Goal: Task Accomplishment & Management: Manage account settings

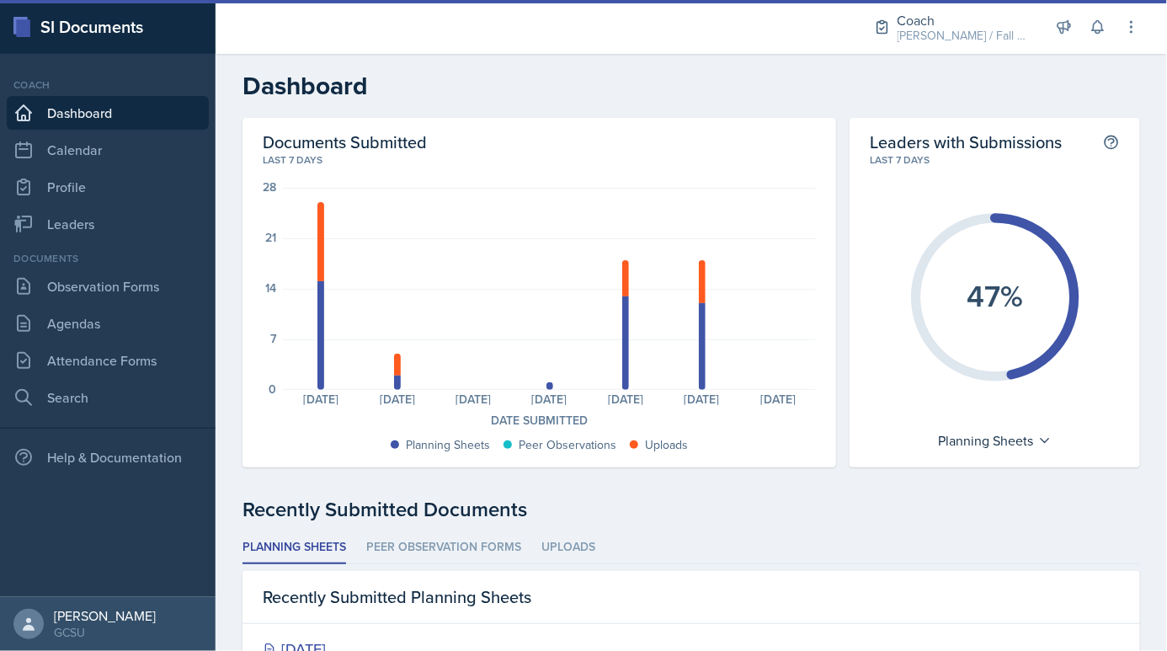
click at [960, 50] on div "Coach [PERSON_NAME] / Fall 2025 Coach [PERSON_NAME] / Fall 2025 Coach New Coach…" at bounding box center [995, 27] width 290 height 54
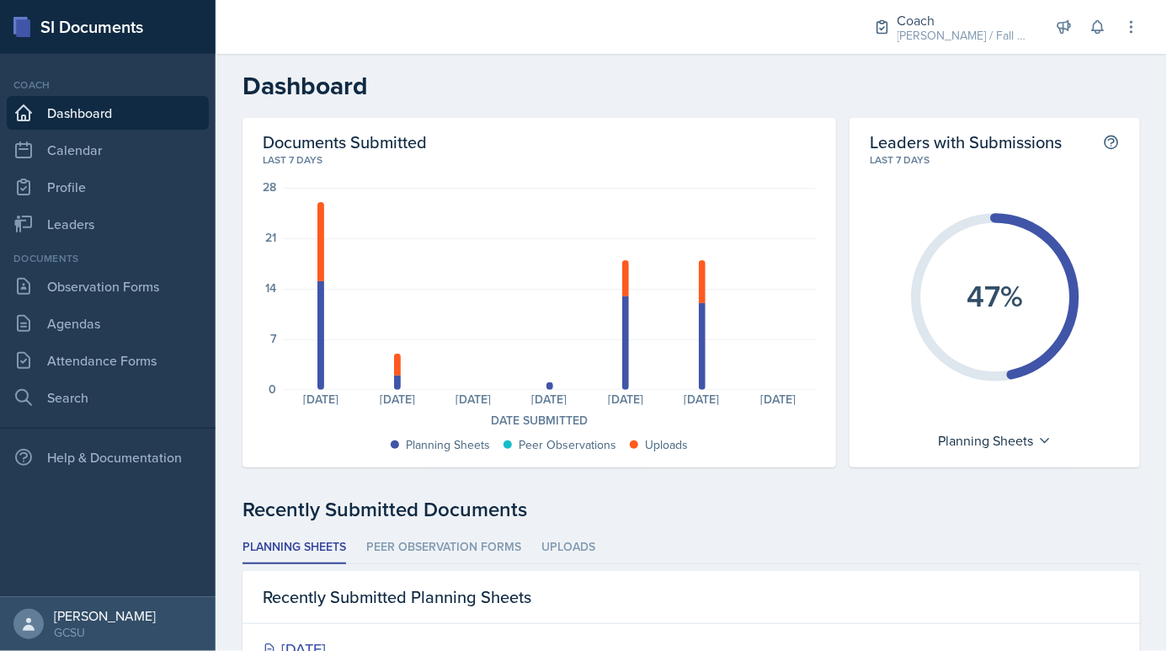
click at [1125, 47] on div "Coach [PERSON_NAME] / Fall 2025 Coach [PERSON_NAME] / Fall 2025 Coach New Coach…" at bounding box center [995, 27] width 290 height 54
click at [1129, 31] on icon at bounding box center [1131, 27] width 17 height 17
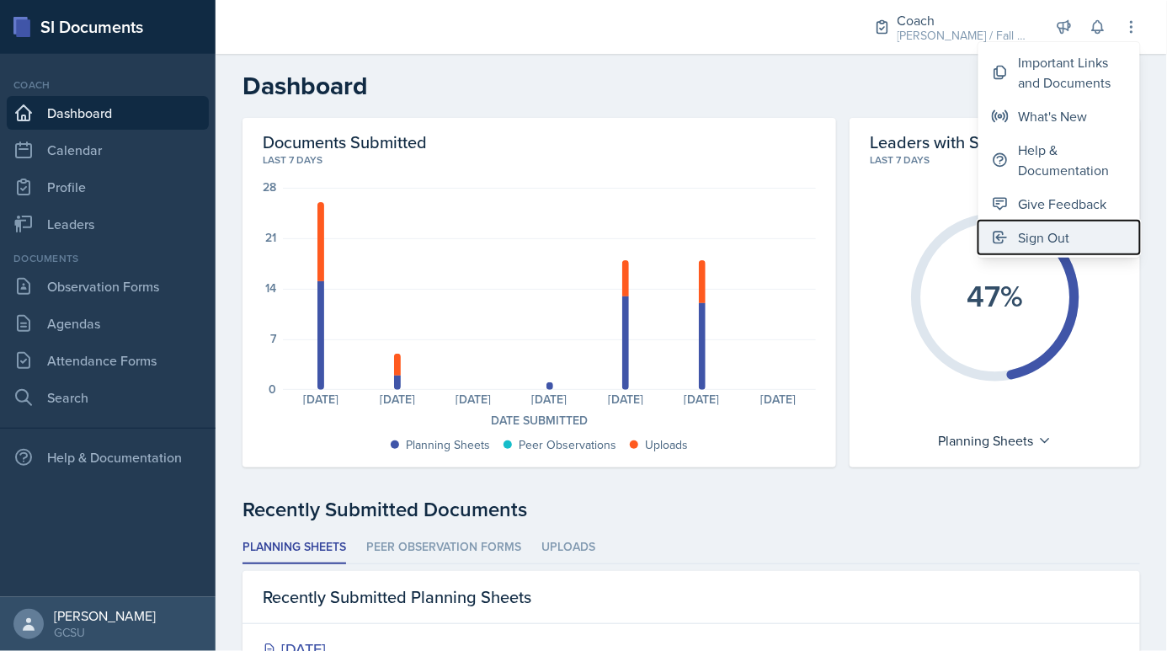
click at [1039, 231] on div "Sign Out" at bounding box center [1044, 237] width 51 height 20
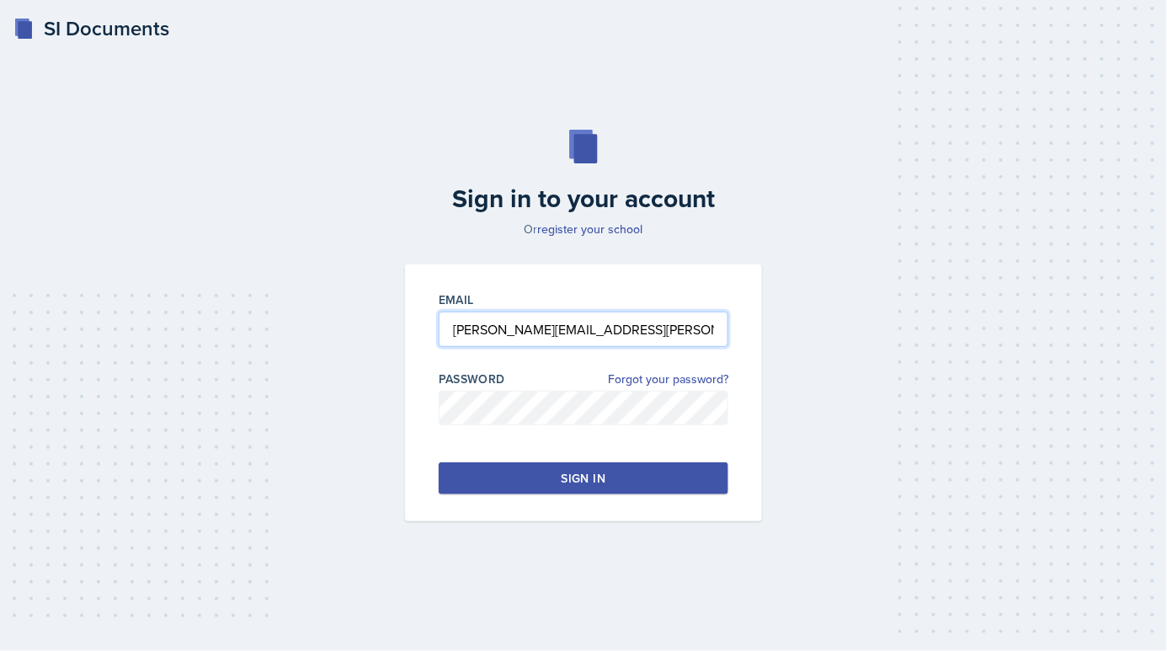
click at [466, 340] on input "[PERSON_NAME][EMAIL_ADDRESS][PERSON_NAME][DOMAIN_NAME]" at bounding box center [584, 328] width 290 height 35
click at [468, 326] on input "[PERSON_NAME][EMAIL_ADDRESS][PERSON_NAME][DOMAIN_NAME]" at bounding box center [584, 328] width 290 height 35
click at [500, 331] on input "[EMAIL_ADDRESS][PERSON_NAME][DOMAIN_NAME]" at bounding box center [584, 328] width 290 height 35
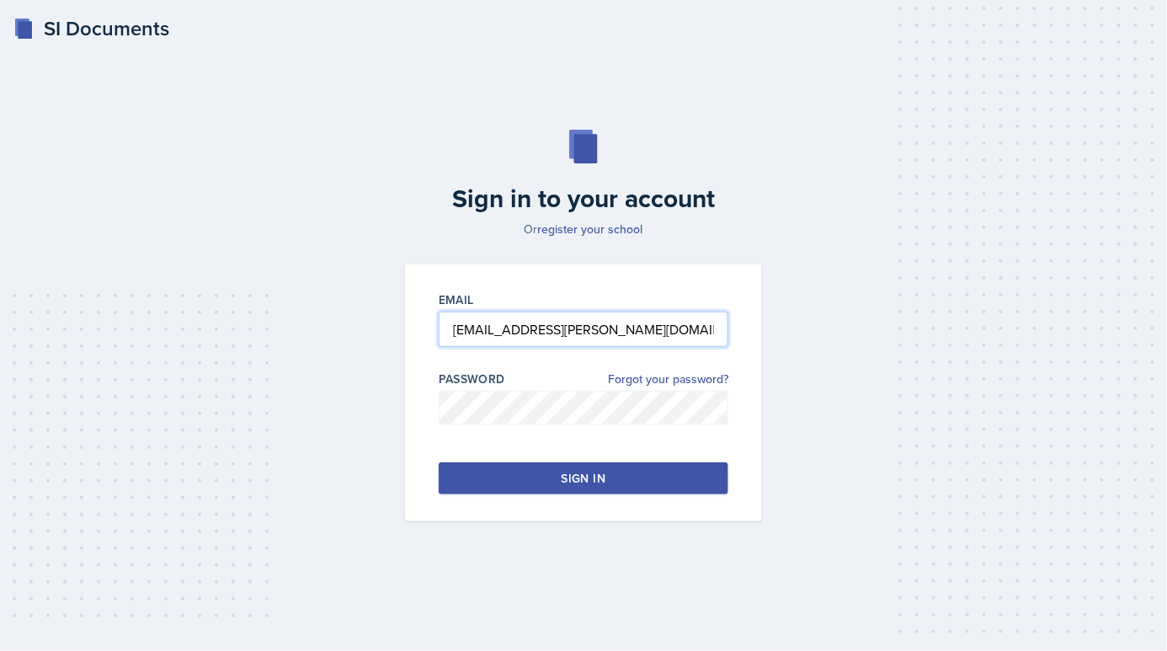
click at [500, 331] on input "[EMAIL_ADDRESS][PERSON_NAME][DOMAIN_NAME]" at bounding box center [584, 328] width 290 height 35
type input "[EMAIL_ADDRESS][DOMAIN_NAME]"
click at [609, 479] on button "Sign in" at bounding box center [584, 478] width 290 height 32
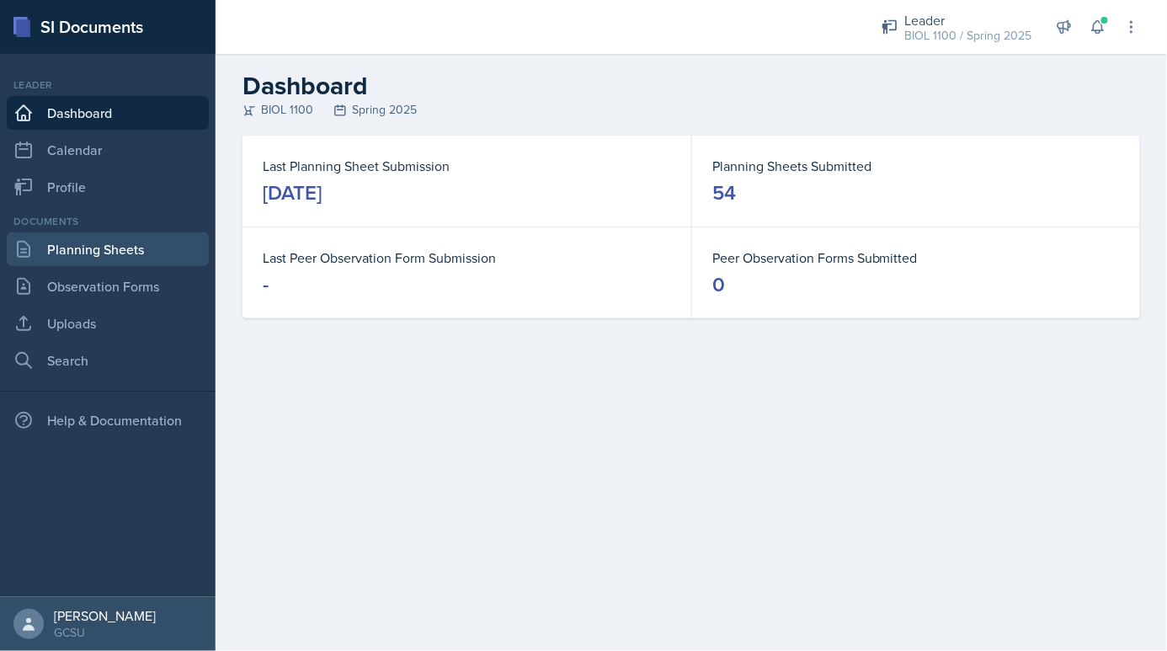
click at [120, 262] on link "Planning Sheets" at bounding box center [108, 249] width 202 height 34
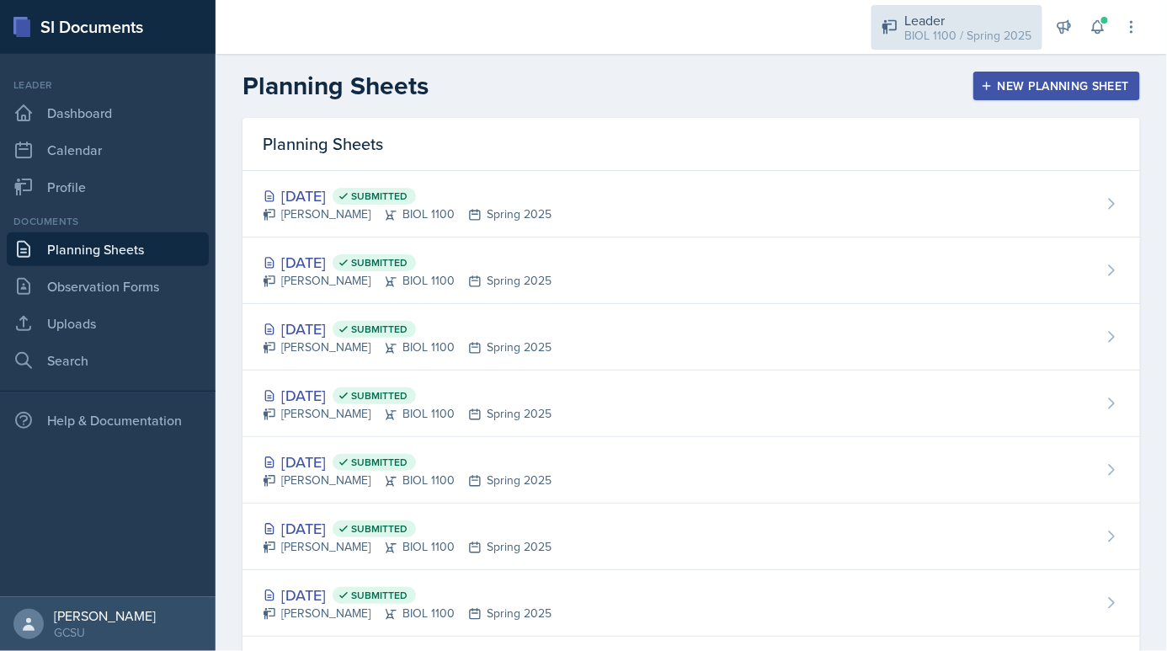
click at [966, 42] on div "BIOL 1100 / Spring 2025" at bounding box center [968, 36] width 127 height 18
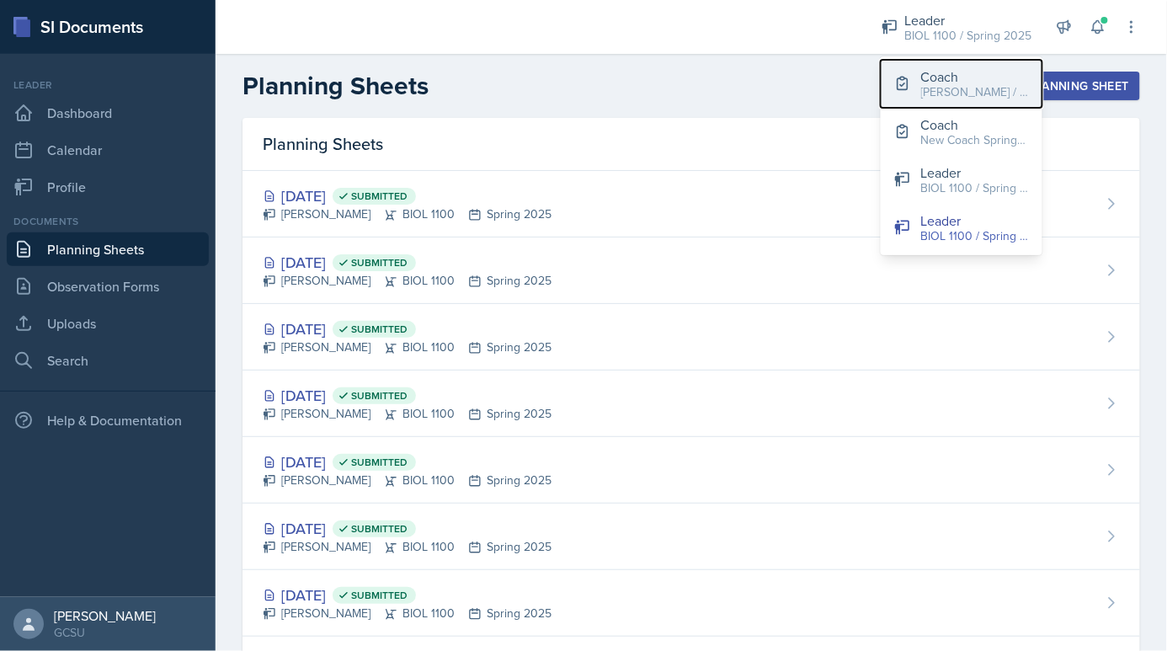
click at [961, 68] on div "Coach" at bounding box center [975, 76] width 108 height 20
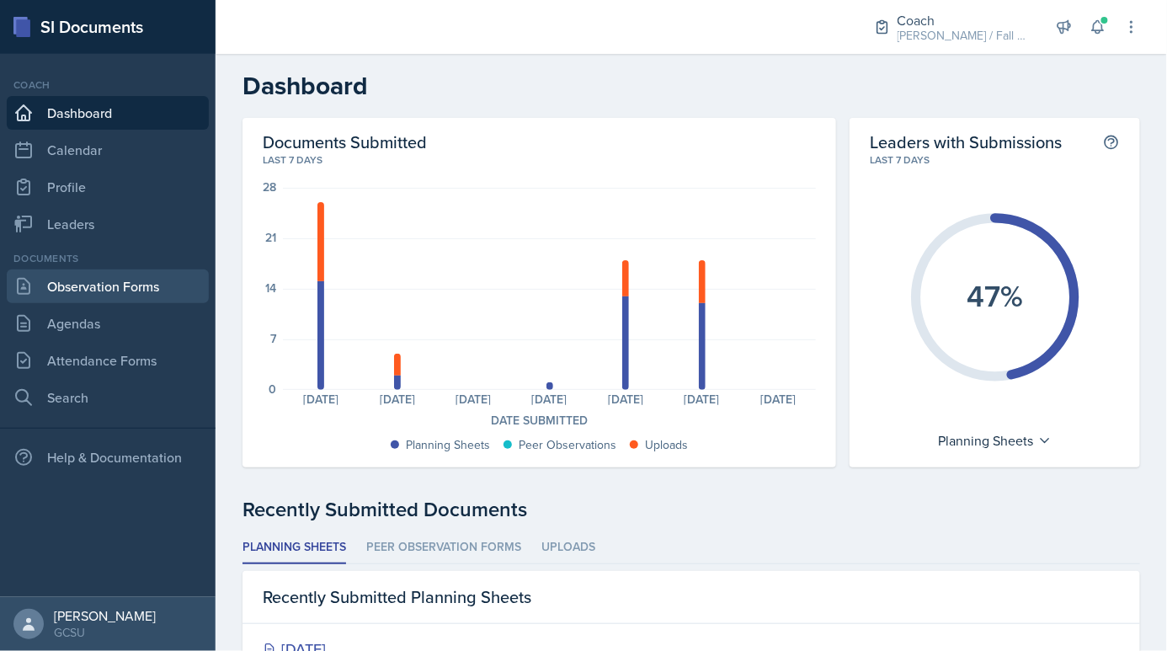
click at [133, 276] on link "Observation Forms" at bounding box center [108, 286] width 202 height 34
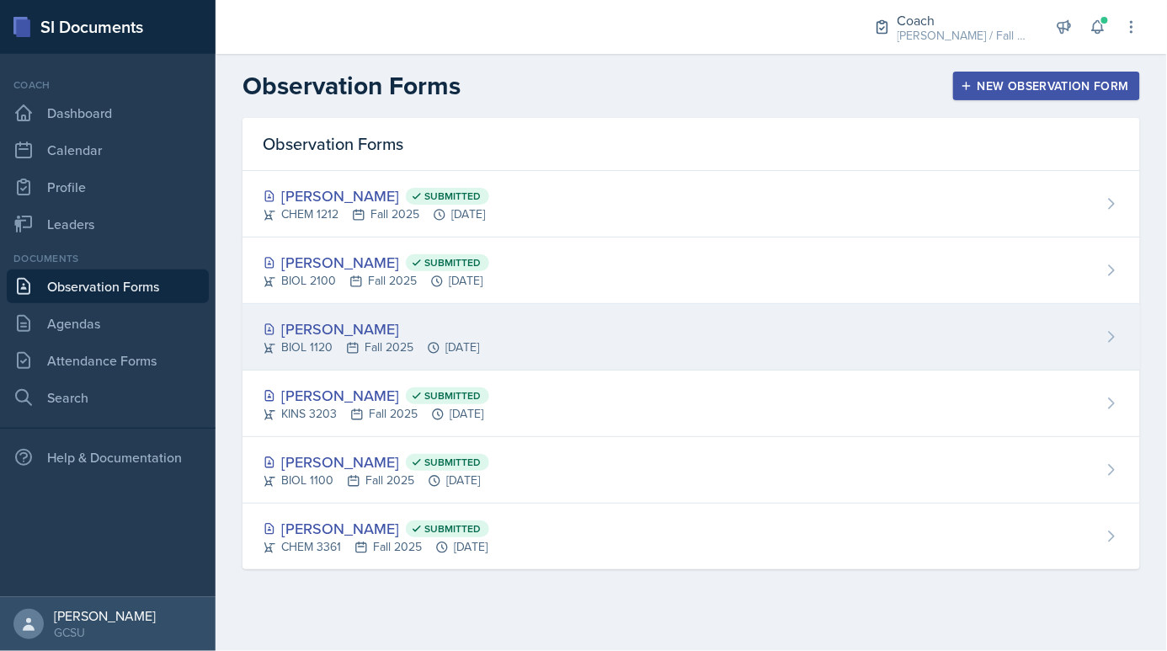
click at [438, 359] on div "[PERSON_NAME] BIOL 1120 Fall 2025 [DATE]" at bounding box center [690, 337] width 897 height 66
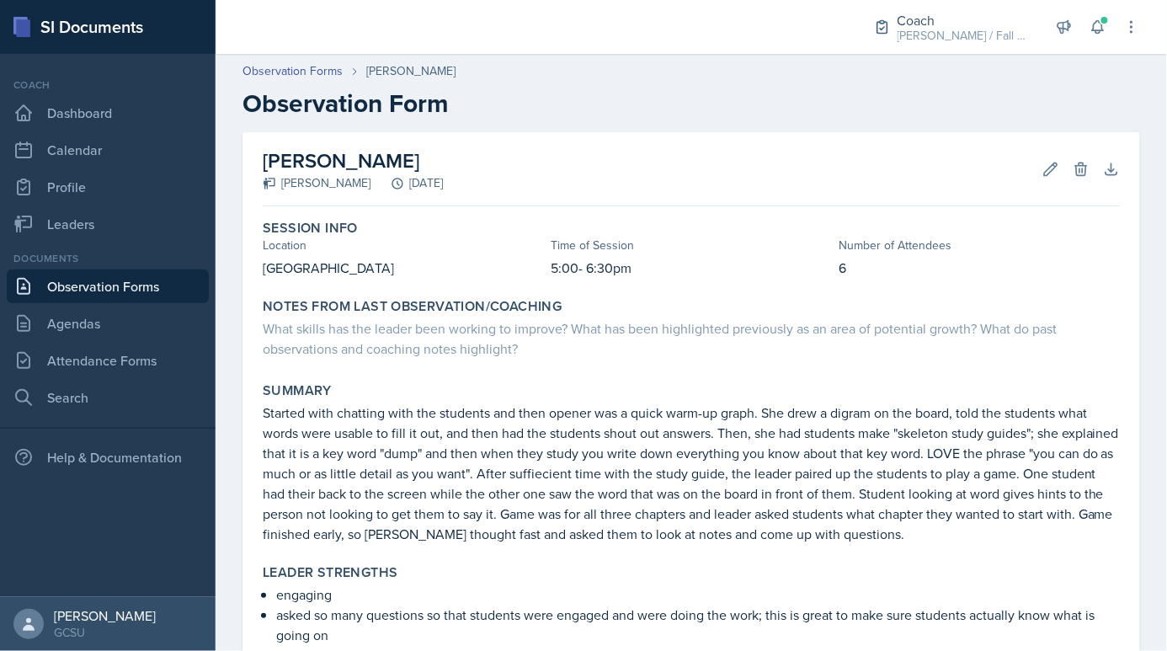
click at [153, 294] on link "Observation Forms" at bounding box center [108, 286] width 202 height 34
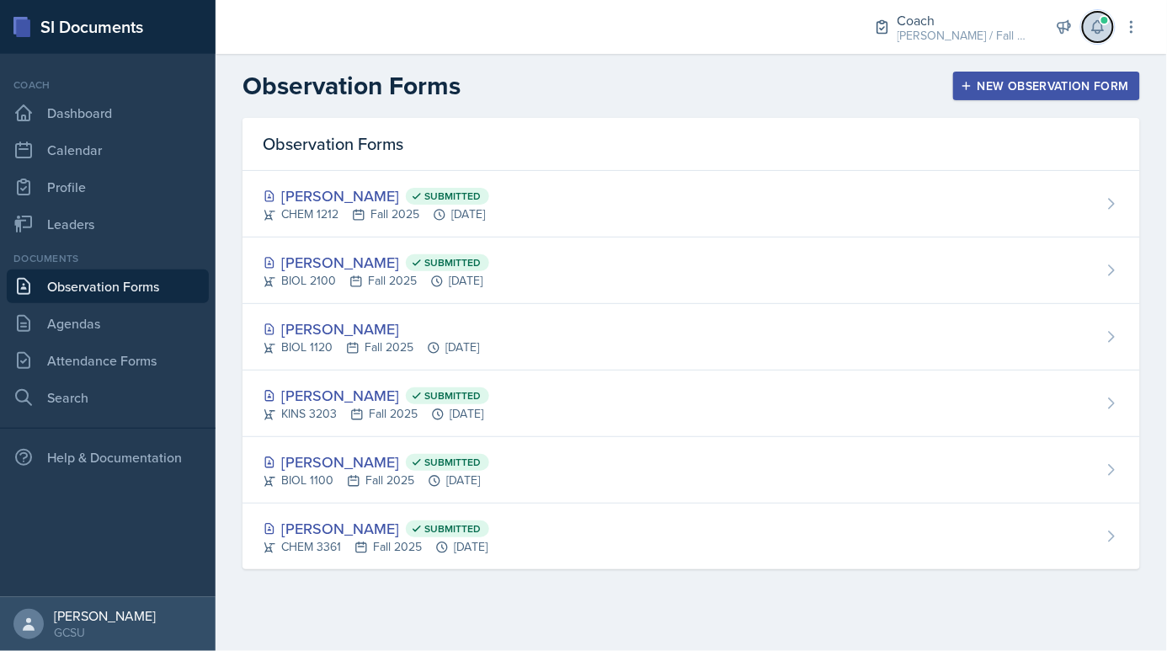
click at [1095, 24] on icon at bounding box center [1097, 27] width 17 height 17
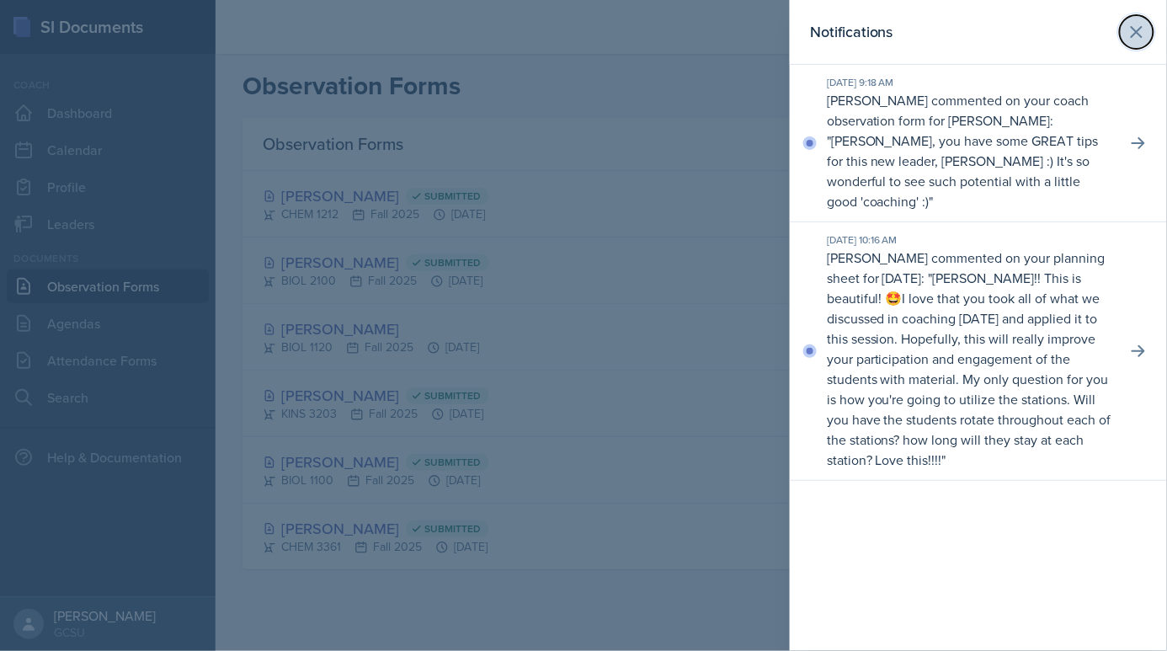
click at [1131, 36] on icon at bounding box center [1136, 32] width 10 height 10
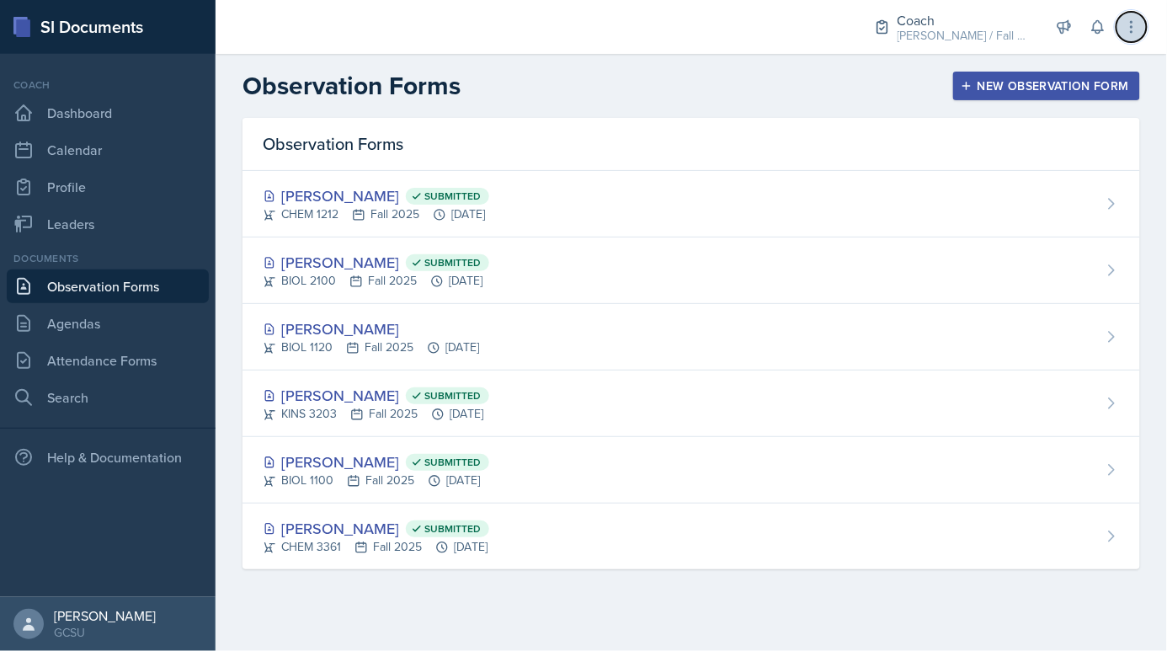
click at [1125, 36] on button at bounding box center [1131, 27] width 30 height 30
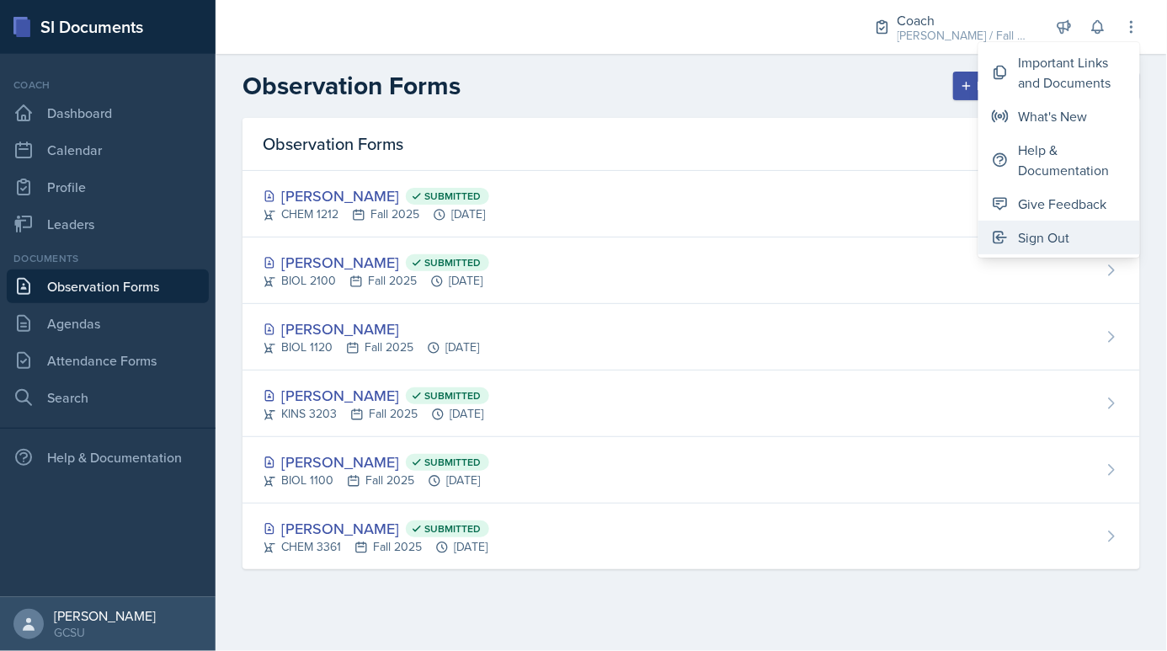
click at [1088, 249] on button "Sign Out" at bounding box center [1059, 238] width 162 height 34
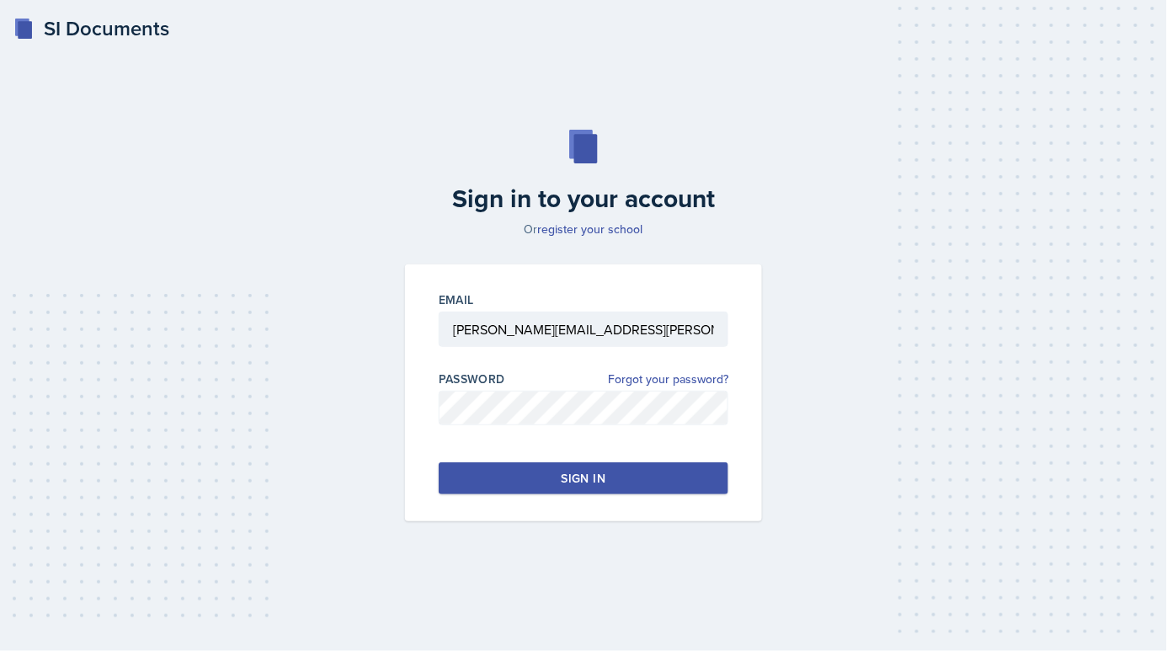
click at [593, 485] on div "Sign in" at bounding box center [583, 478] width 44 height 17
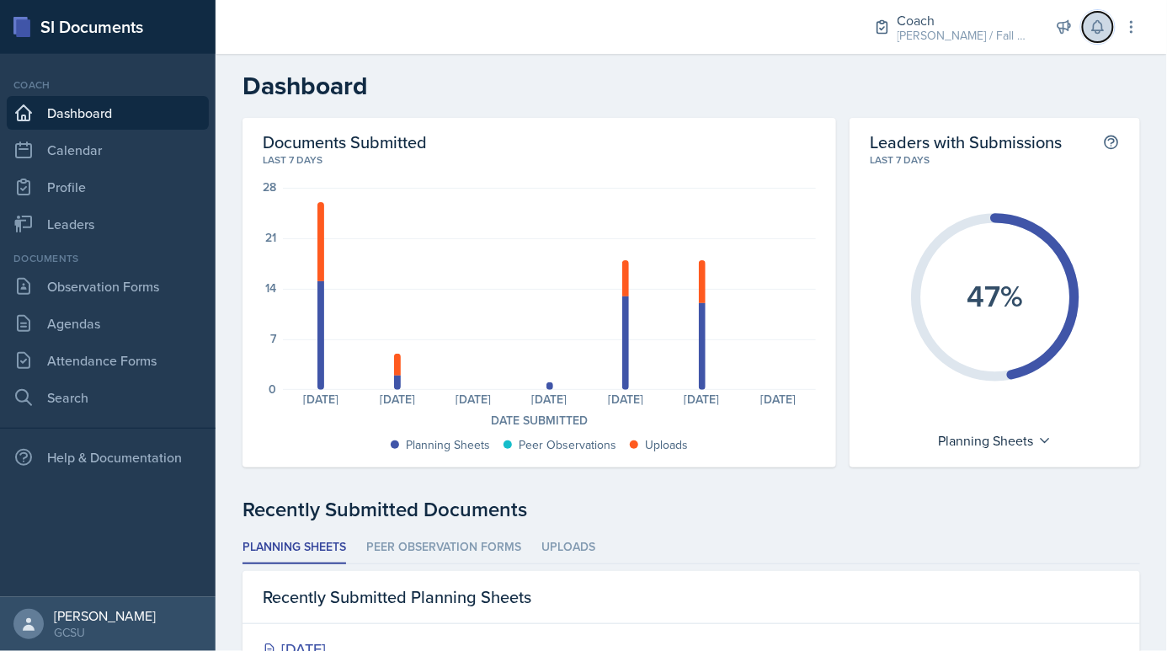
click at [1109, 33] on button at bounding box center [1098, 27] width 30 height 30
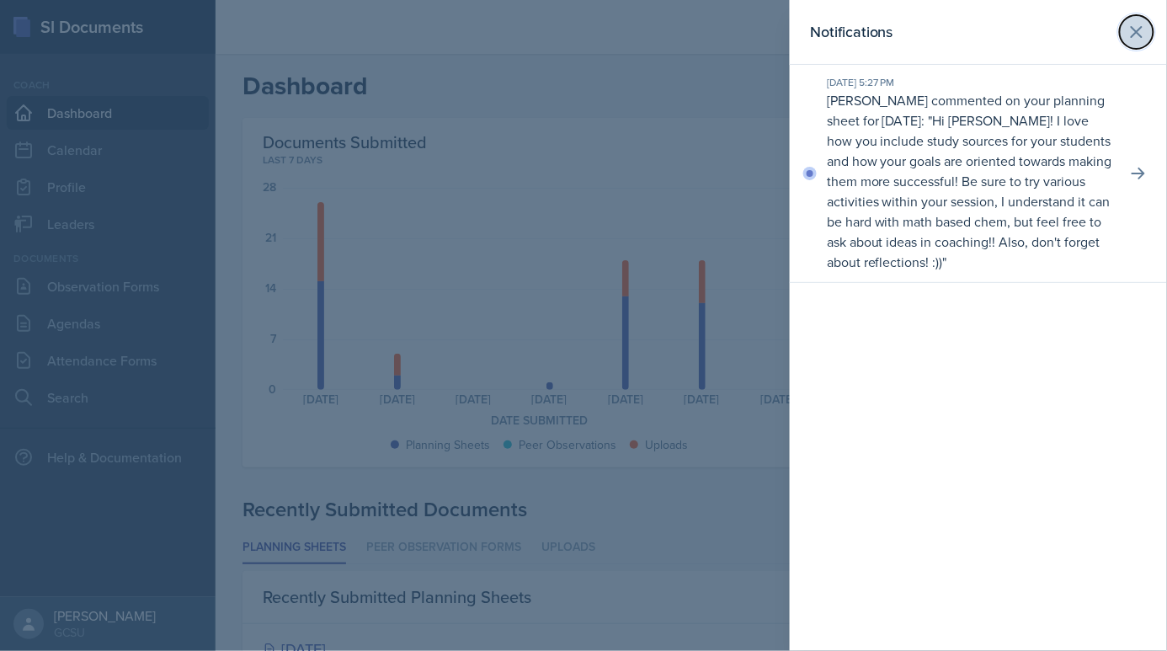
click at [1136, 35] on icon at bounding box center [1136, 32] width 20 height 20
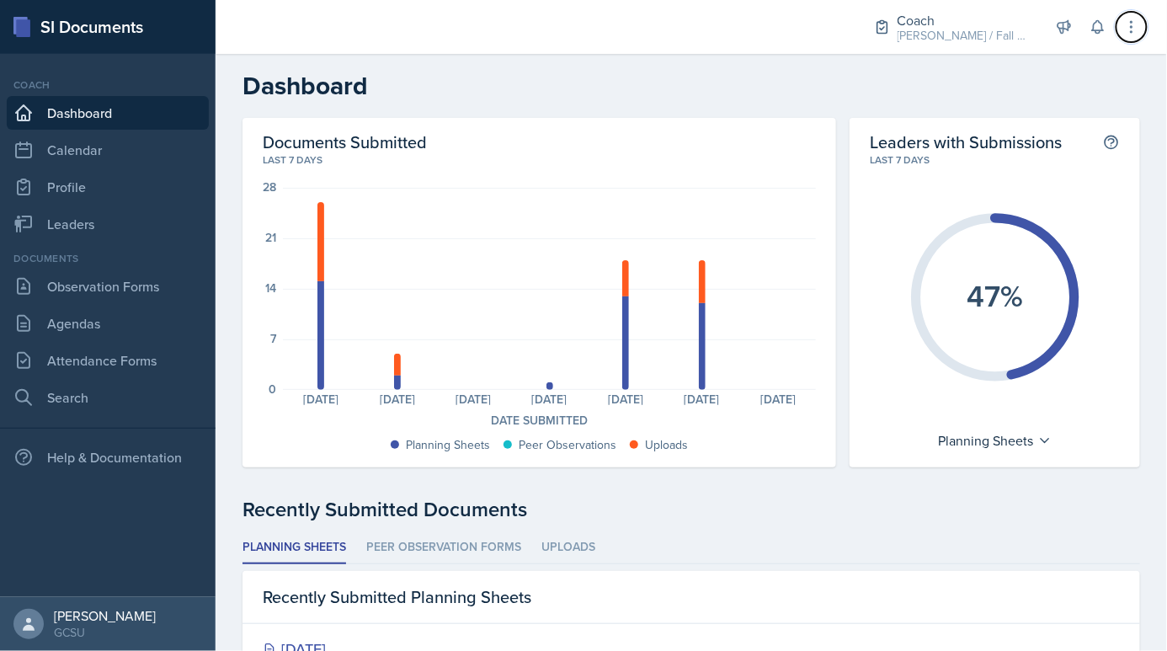
click at [1136, 35] on button at bounding box center [1131, 27] width 30 height 30
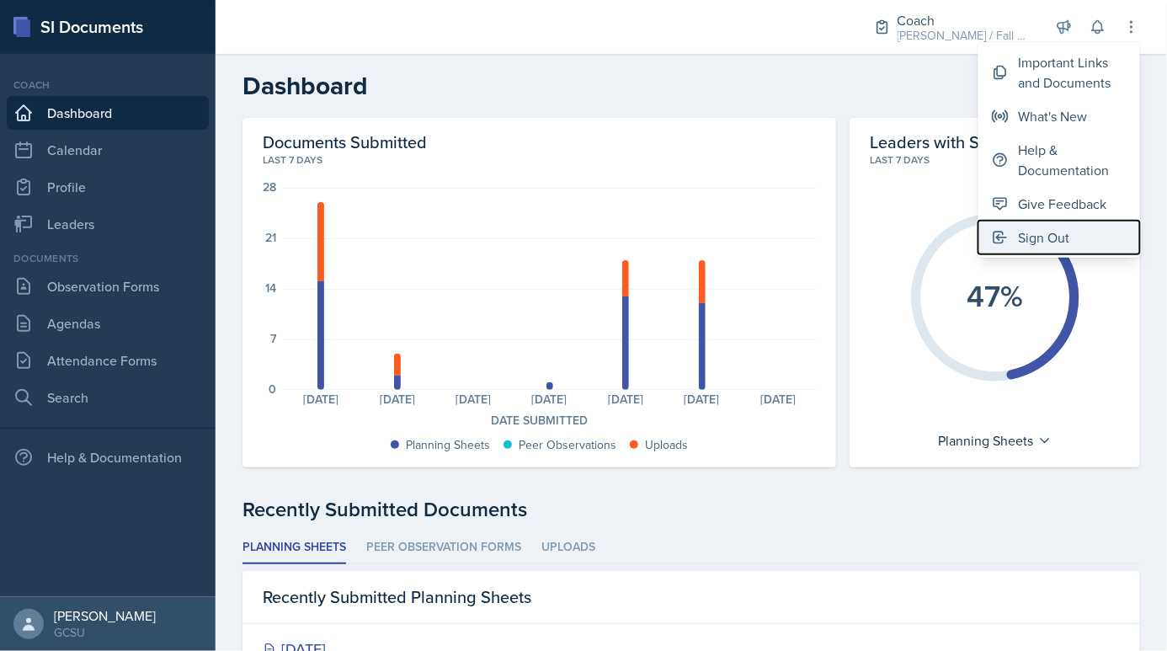
click at [1044, 242] on div "Sign Out" at bounding box center [1044, 237] width 51 height 20
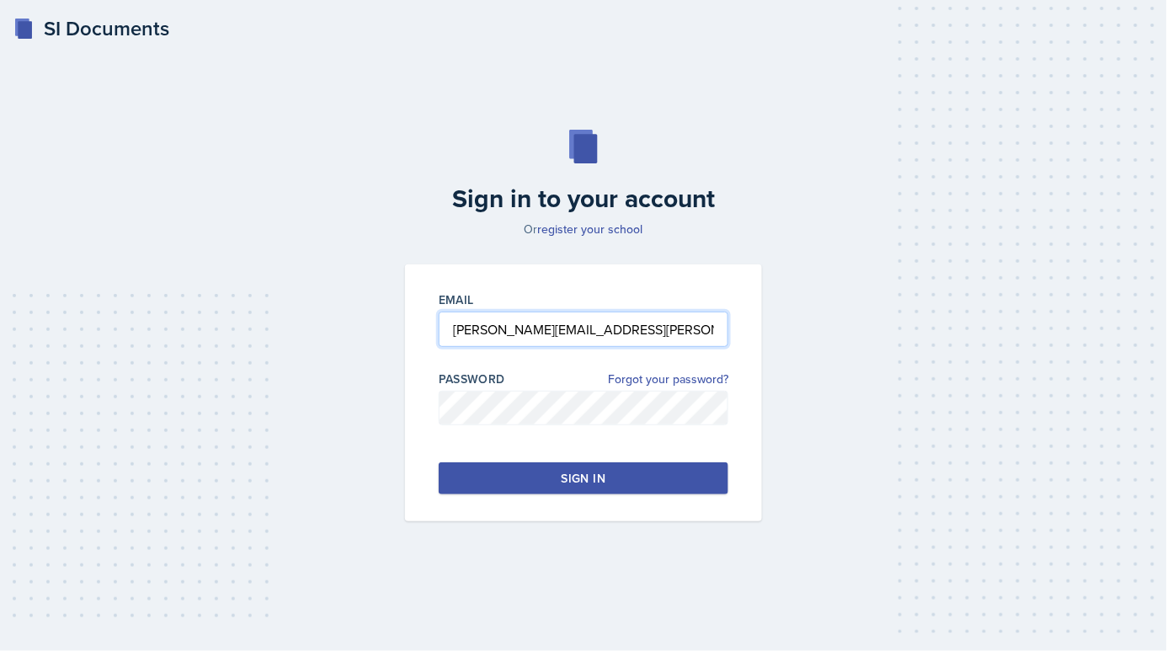
click at [484, 334] on input "avery.halseth@bobcats.gcsu.edu" at bounding box center [584, 328] width 290 height 35
click at [471, 332] on input "avery.halseth@bobcats.gcsu.edu" at bounding box center [584, 328] width 290 height 35
click at [534, 321] on input "karoline.halseth@bobcats.gcsu.edu" at bounding box center [584, 328] width 290 height 35
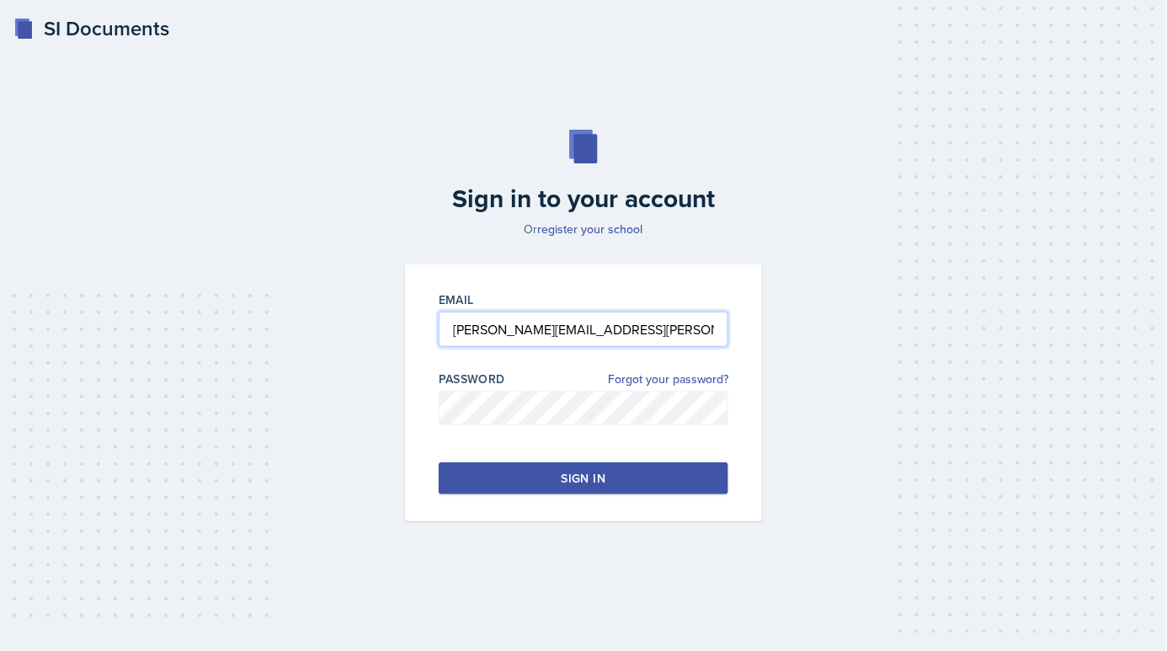
click at [534, 321] on input "karoline.halseth@bobcats.gcsu.edu" at bounding box center [584, 328] width 290 height 35
type input "karoline.tompkins@bobcats.gcsu.edu"
click at [498, 491] on button "Sign in" at bounding box center [584, 478] width 290 height 32
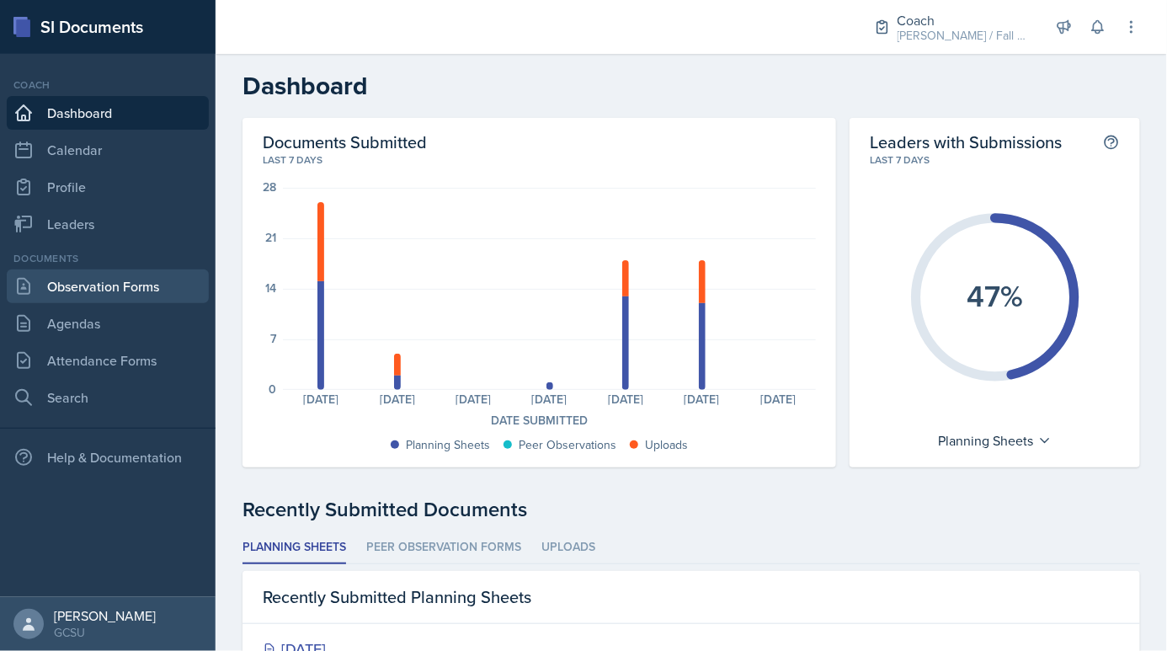
click at [98, 292] on link "Observation Forms" at bounding box center [108, 286] width 202 height 34
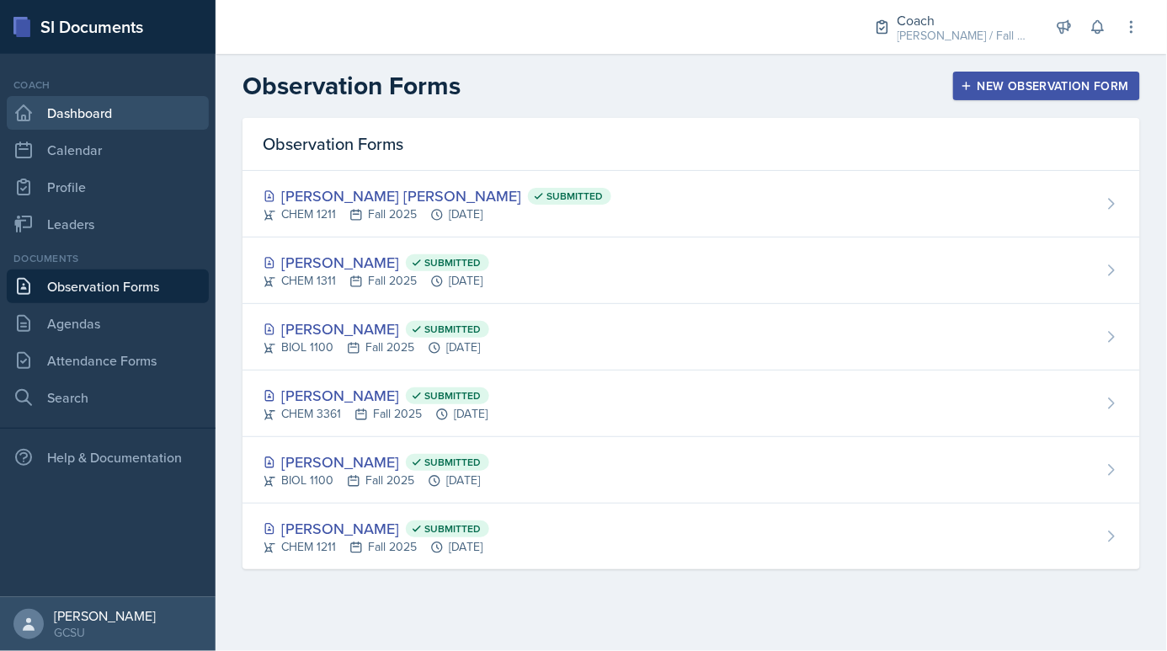
click at [137, 111] on link "Dashboard" at bounding box center [108, 113] width 202 height 34
